Goal: Task Accomplishment & Management: Manage account settings

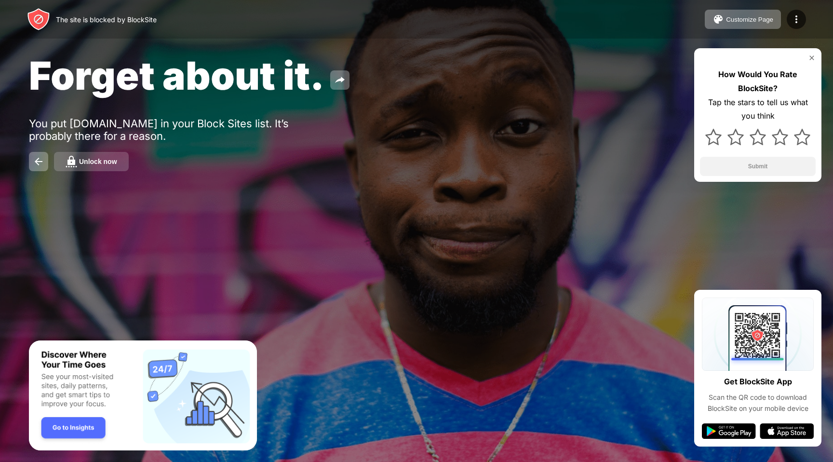
click at [101, 171] on button "Unlock now" at bounding box center [91, 161] width 75 height 19
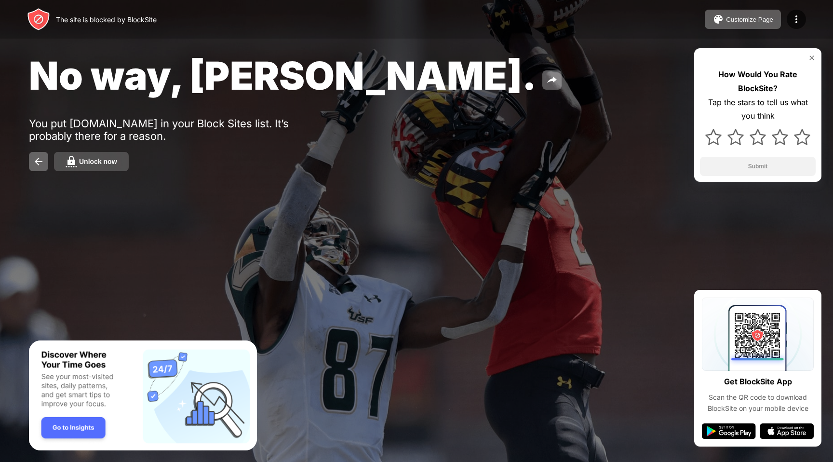
click at [116, 171] on button "Unlock now" at bounding box center [91, 161] width 75 height 19
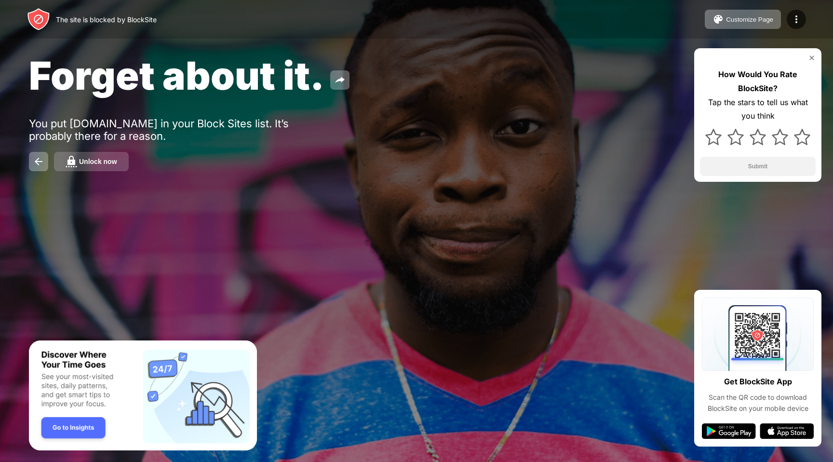
click at [107, 171] on button "Unlock now" at bounding box center [91, 161] width 75 height 19
